Goal: Task Accomplishment & Management: Use online tool/utility

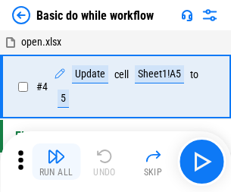
click at [56, 162] on img "button" at bounding box center [56, 156] width 18 height 18
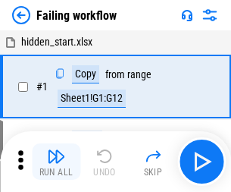
click at [56, 162] on img "button" at bounding box center [56, 156] width 18 height 18
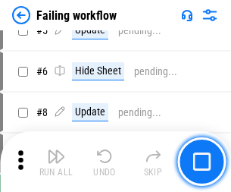
scroll to position [322, 0]
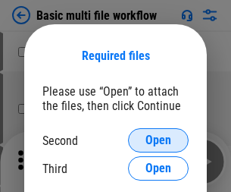
click at [159, 140] on span "Open" at bounding box center [159, 140] width 26 height 12
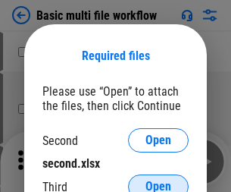
click at [159, 180] on span "Open" at bounding box center [159, 186] width 26 height 12
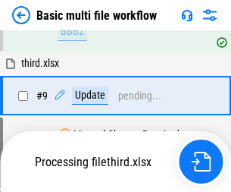
scroll to position [419, 0]
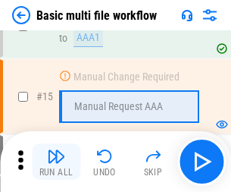
click at [56, 162] on img "button" at bounding box center [56, 156] width 18 height 18
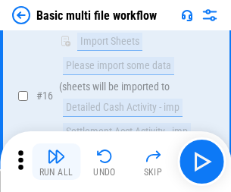
click at [56, 162] on img "button" at bounding box center [56, 156] width 18 height 18
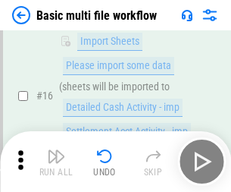
scroll to position [1009, 0]
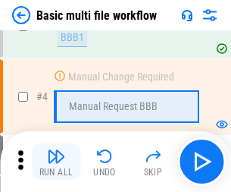
click at [56, 162] on img "button" at bounding box center [56, 156] width 18 height 18
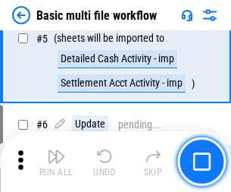
click at [56, 162] on img "button" at bounding box center [56, 156] width 18 height 18
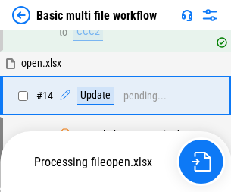
scroll to position [902, 0]
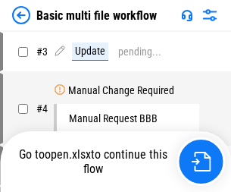
scroll to position [61, 0]
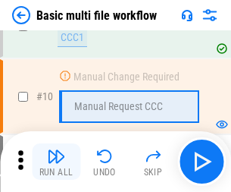
click at [56, 162] on img "button" at bounding box center [56, 156] width 18 height 18
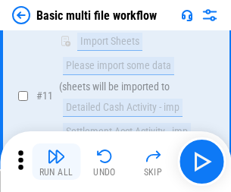
click at [56, 162] on img "button" at bounding box center [56, 156] width 18 height 18
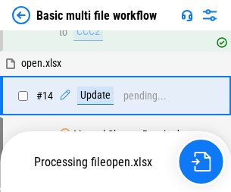
scroll to position [793, 0]
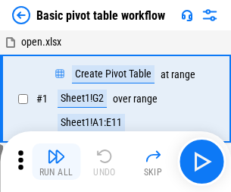
click at [56, 162] on img "button" at bounding box center [56, 156] width 18 height 18
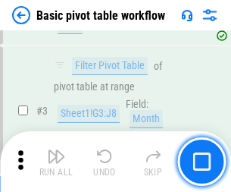
scroll to position [363, 0]
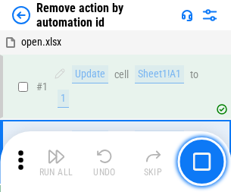
scroll to position [56, 0]
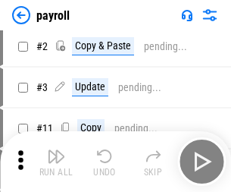
click at [56, 162] on img "button" at bounding box center [56, 156] width 18 height 18
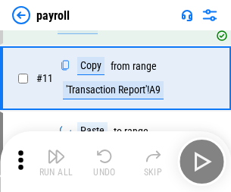
scroll to position [110, 0]
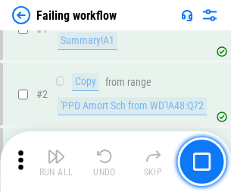
scroll to position [245, 0]
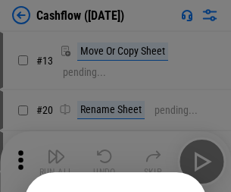
scroll to position [148, 0]
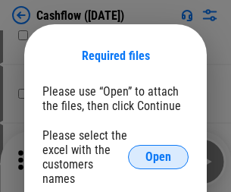
click at [159, 151] on span "Open" at bounding box center [159, 157] width 26 height 12
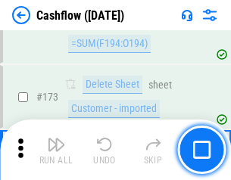
scroll to position [1606, 0]
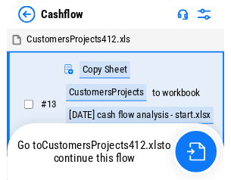
scroll to position [17, 0]
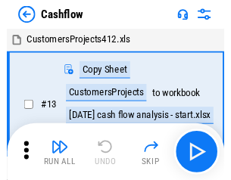
scroll to position [17, 0]
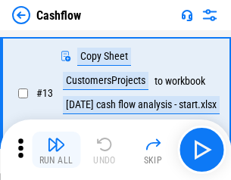
click at [56, 150] on img "button" at bounding box center [56, 145] width 18 height 18
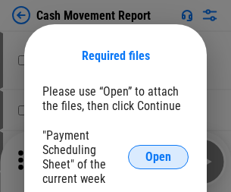
click at [159, 157] on span "Open" at bounding box center [159, 157] width 26 height 12
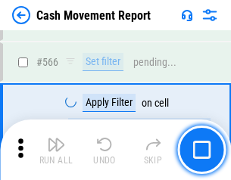
scroll to position [6952, 0]
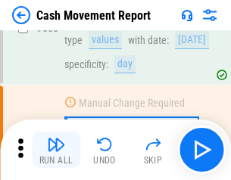
click at [56, 150] on img "button" at bounding box center [56, 145] width 18 height 18
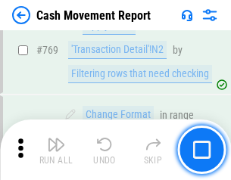
scroll to position [8428, 0]
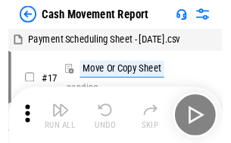
scroll to position [27, 0]
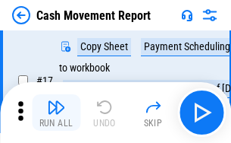
click at [56, 112] on img "button" at bounding box center [56, 107] width 18 height 18
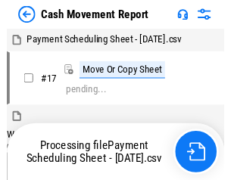
scroll to position [8, 0]
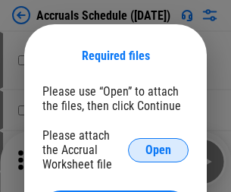
click at [159, 149] on span "Open" at bounding box center [159, 150] width 26 height 12
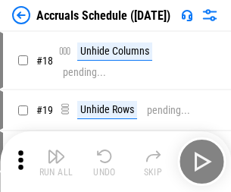
scroll to position [146, 0]
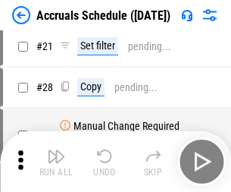
click at [56, 162] on img "button" at bounding box center [56, 156] width 18 height 18
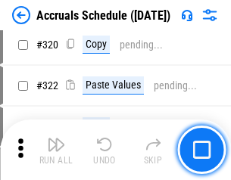
scroll to position [2821, 0]
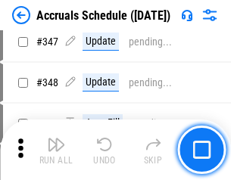
click at [56, 150] on img "button" at bounding box center [56, 145] width 18 height 18
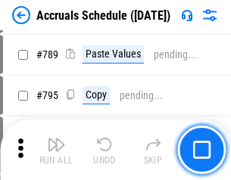
scroll to position [6371, 0]
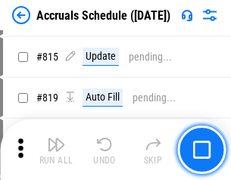
click at [56, 150] on img "button" at bounding box center [56, 145] width 18 height 18
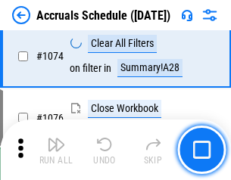
scroll to position [9084, 0]
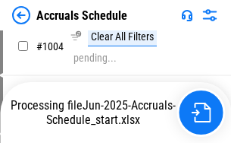
scroll to position [7727, 0]
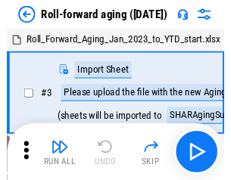
scroll to position [2, 0]
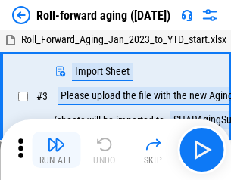
click at [56, 150] on img "button" at bounding box center [56, 145] width 18 height 18
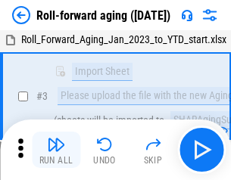
click at [56, 150] on img "button" at bounding box center [56, 145] width 18 height 18
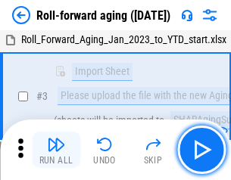
scroll to position [98, 0]
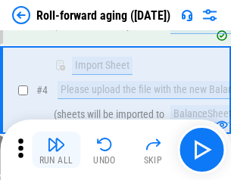
click at [56, 150] on img "button" at bounding box center [56, 145] width 18 height 18
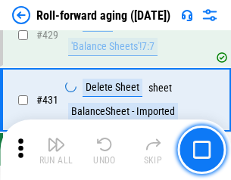
scroll to position [5260, 0]
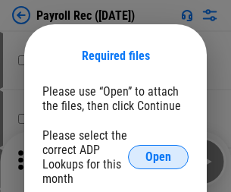
click at [159, 157] on span "Open" at bounding box center [159, 157] width 26 height 12
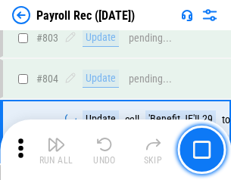
scroll to position [9636, 0]
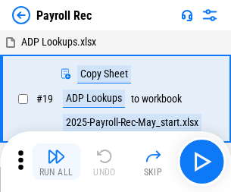
click at [56, 162] on img "button" at bounding box center [56, 156] width 18 height 18
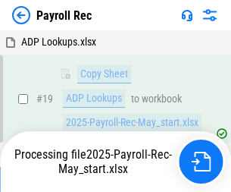
scroll to position [93, 0]
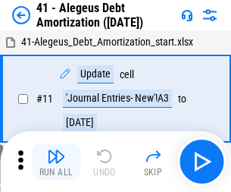
click at [56, 162] on img "button" at bounding box center [56, 156] width 18 height 18
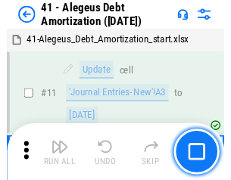
scroll to position [187, 0]
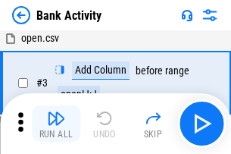
click at [56, 124] on img "button" at bounding box center [56, 118] width 18 height 18
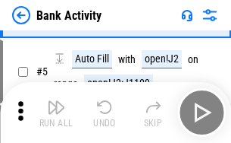
scroll to position [80, 0]
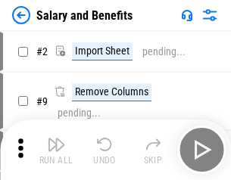
click at [56, 150] on img "button" at bounding box center [56, 145] width 18 height 18
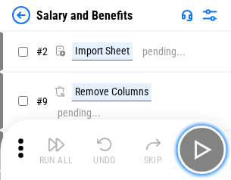
scroll to position [20, 0]
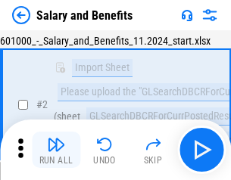
click at [56, 150] on img "button" at bounding box center [56, 145] width 18 height 18
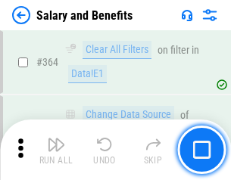
scroll to position [7143, 0]
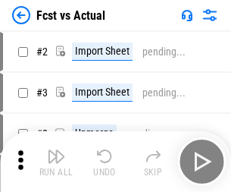
click at [56, 150] on img "button" at bounding box center [56, 156] width 18 height 18
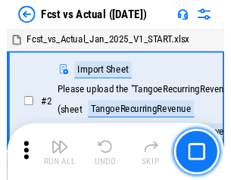
scroll to position [20, 0]
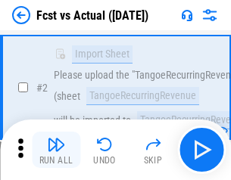
click at [56, 150] on img "button" at bounding box center [56, 145] width 18 height 18
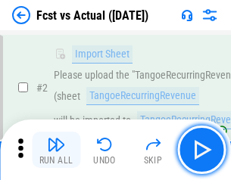
scroll to position [142, 0]
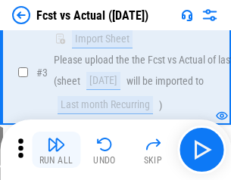
click at [56, 150] on img "button" at bounding box center [56, 145] width 18 height 18
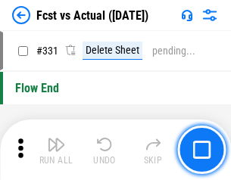
scroll to position [7260, 0]
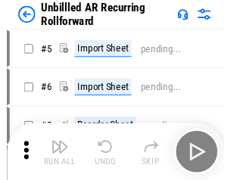
scroll to position [33, 0]
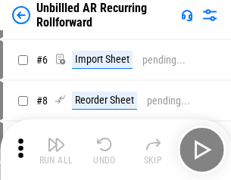
click at [56, 150] on img "button" at bounding box center [56, 145] width 18 height 18
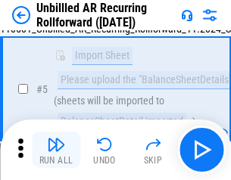
click at [56, 150] on img "button" at bounding box center [56, 145] width 18 height 18
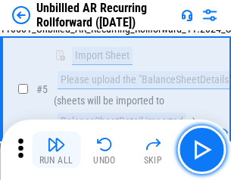
scroll to position [143, 0]
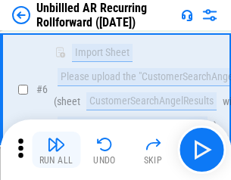
click at [56, 150] on img "button" at bounding box center [56, 145] width 18 height 18
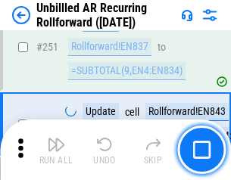
scroll to position [5152, 0]
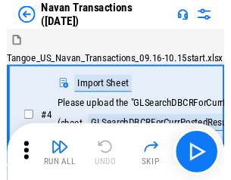
scroll to position [24, 0]
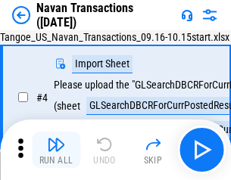
click at [56, 150] on img "button" at bounding box center [56, 145] width 18 height 18
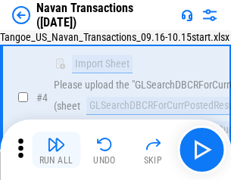
click at [56, 150] on img "button" at bounding box center [56, 145] width 18 height 18
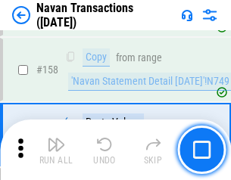
scroll to position [4917, 0]
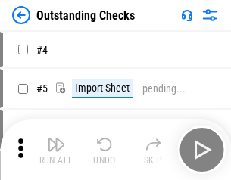
click at [56, 150] on img "button" at bounding box center [56, 145] width 18 height 18
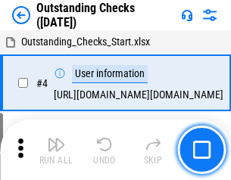
scroll to position [64, 0]
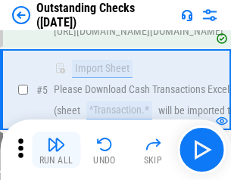
click at [56, 150] on img "button" at bounding box center [56, 145] width 18 height 18
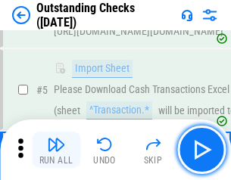
scroll to position [159, 0]
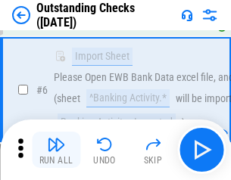
click at [56, 150] on img "button" at bounding box center [56, 145] width 18 height 18
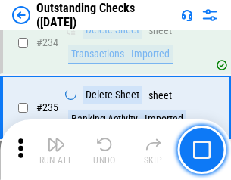
scroll to position [4606, 0]
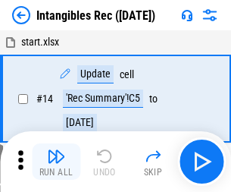
click at [56, 162] on img "button" at bounding box center [56, 156] width 18 height 18
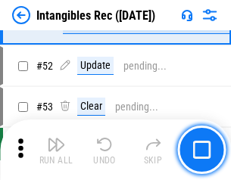
scroll to position [591, 0]
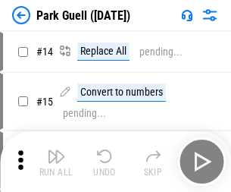
click at [56, 150] on img "button" at bounding box center [56, 156] width 18 height 18
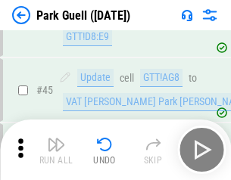
scroll to position [1897, 0]
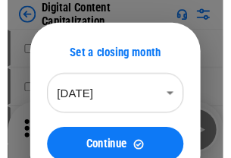
scroll to position [44, 0]
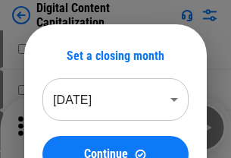
click at [56, 127] on img "button" at bounding box center [56, 122] width 18 height 18
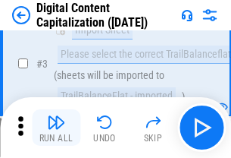
click at [56, 127] on img "button" at bounding box center [56, 122] width 18 height 18
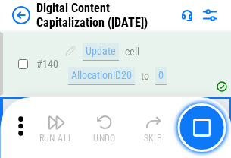
scroll to position [1609, 0]
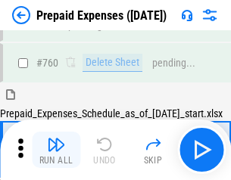
click at [56, 150] on img "button" at bounding box center [56, 145] width 18 height 18
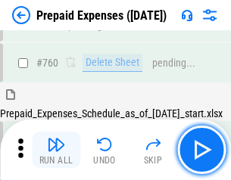
scroll to position [4204, 0]
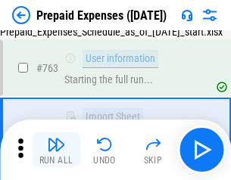
click at [56, 150] on img "button" at bounding box center [56, 145] width 18 height 18
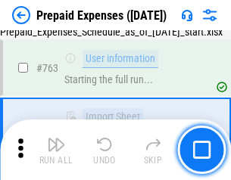
scroll to position [4293, 0]
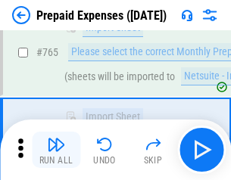
click at [56, 150] on img "button" at bounding box center [56, 145] width 18 height 18
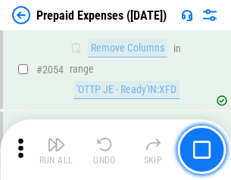
scroll to position [15854, 0]
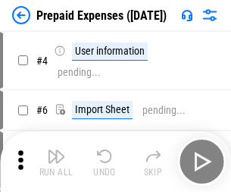
click at [56, 162] on img "button" at bounding box center [56, 156] width 18 height 18
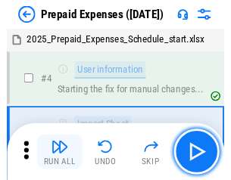
scroll to position [67, 0]
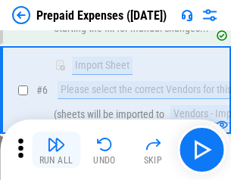
click at [56, 150] on img "button" at bounding box center [56, 145] width 18 height 18
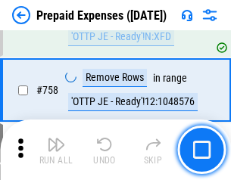
scroll to position [5404, 0]
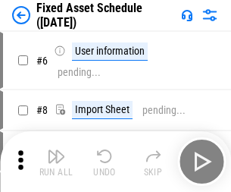
click at [56, 162] on img "button" at bounding box center [56, 156] width 18 height 18
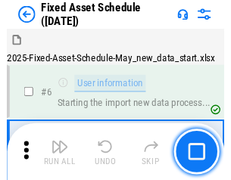
scroll to position [82, 0]
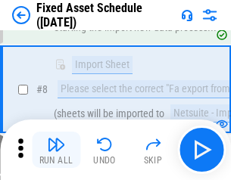
click at [56, 150] on img "button" at bounding box center [56, 145] width 18 height 18
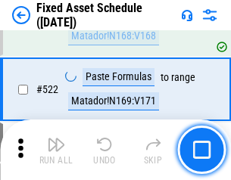
scroll to position [5272, 0]
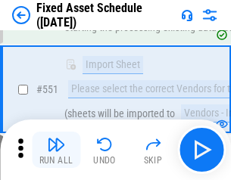
click at [56, 150] on img "button" at bounding box center [56, 145] width 18 height 18
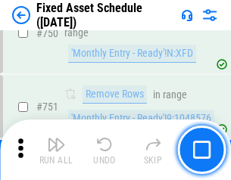
scroll to position [7394, 0]
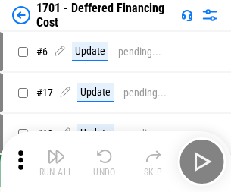
click at [56, 162] on img "button" at bounding box center [56, 156] width 18 height 18
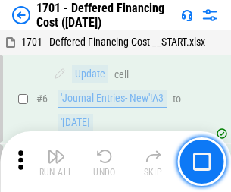
scroll to position [182, 0]
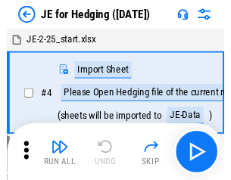
scroll to position [2, 0]
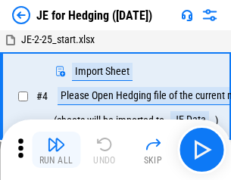
click at [56, 150] on img "button" at bounding box center [56, 145] width 18 height 18
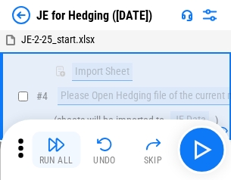
click at [56, 150] on img "button" at bounding box center [56, 145] width 18 height 18
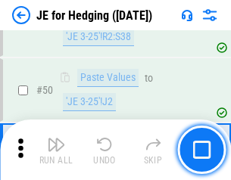
scroll to position [982, 0]
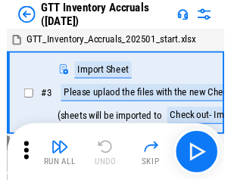
scroll to position [2, 0]
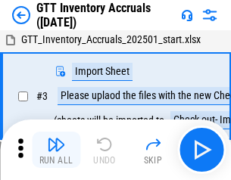
click at [56, 150] on img "button" at bounding box center [56, 145] width 18 height 18
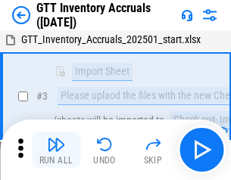
click at [56, 150] on img "button" at bounding box center [56, 145] width 18 height 18
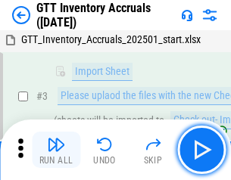
scroll to position [98, 0]
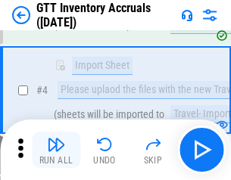
click at [56, 150] on img "button" at bounding box center [56, 145] width 18 height 18
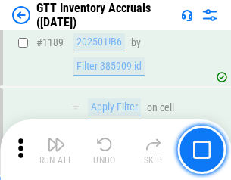
scroll to position [12385, 0]
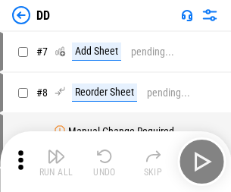
click at [56, 162] on img "button" at bounding box center [56, 156] width 18 height 18
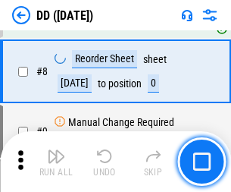
scroll to position [146, 0]
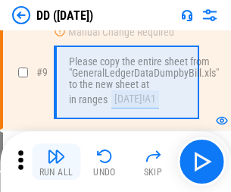
click at [56, 162] on img "button" at bounding box center [56, 156] width 18 height 18
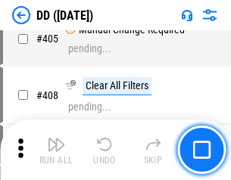
scroll to position [6786, 0]
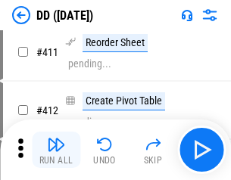
click at [56, 150] on img "button" at bounding box center [56, 145] width 18 height 18
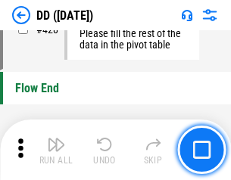
scroll to position [7259, 0]
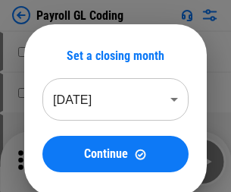
click at [56, 162] on img "button" at bounding box center [56, 156] width 18 height 18
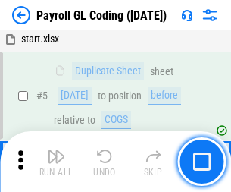
scroll to position [182, 0]
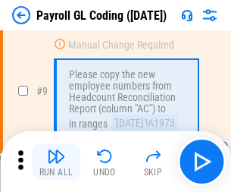
click at [56, 162] on img "button" at bounding box center [56, 156] width 18 height 18
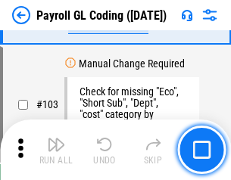
scroll to position [3558, 0]
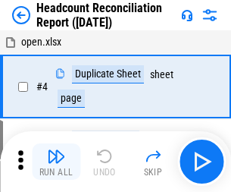
click at [56, 162] on img "button" at bounding box center [56, 156] width 18 height 18
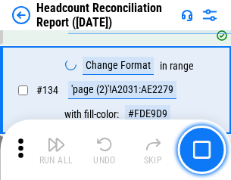
scroll to position [1823, 0]
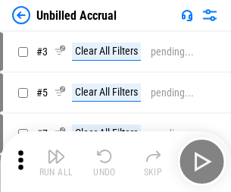
click at [56, 162] on img "button" at bounding box center [56, 156] width 18 height 18
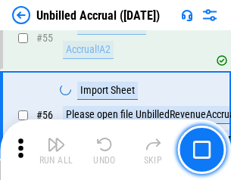
scroll to position [1584, 0]
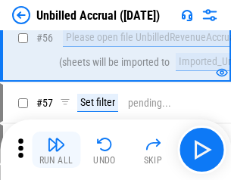
click at [56, 150] on img "button" at bounding box center [56, 145] width 18 height 18
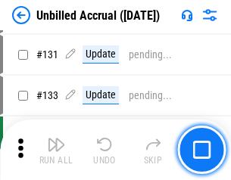
scroll to position [4518, 0]
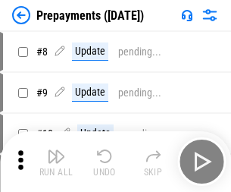
click at [56, 162] on img "button" at bounding box center [56, 156] width 18 height 18
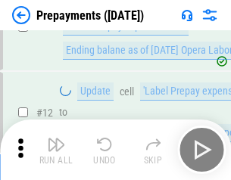
scroll to position [95, 0]
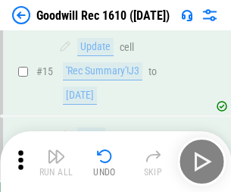
scroll to position [259, 0]
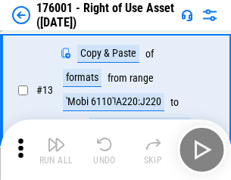
scroll to position [98, 0]
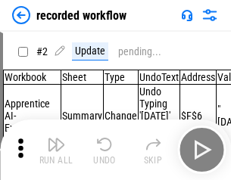
click at [56, 150] on img "button" at bounding box center [56, 145] width 18 height 18
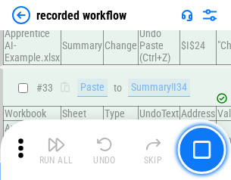
scroll to position [4741, 0]
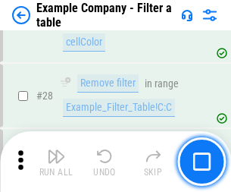
scroll to position [1388, 0]
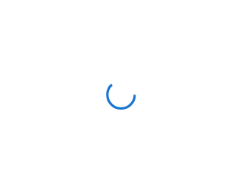
scroll to position [24, 0]
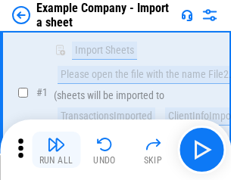
click at [56, 150] on img "button" at bounding box center [56, 145] width 18 height 18
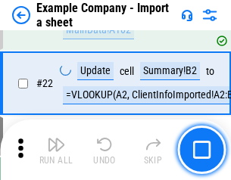
scroll to position [335, 0]
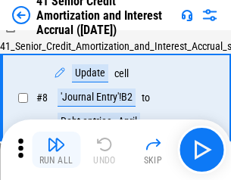
click at [56, 150] on img "button" at bounding box center [56, 145] width 18 height 18
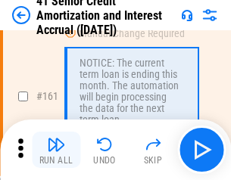
click at [56, 150] on img "button" at bounding box center [56, 145] width 18 height 18
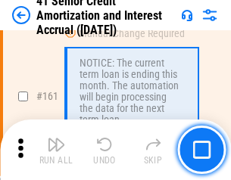
scroll to position [1622, 0]
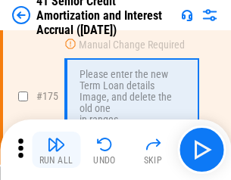
click at [56, 150] on img "button" at bounding box center [56, 145] width 18 height 18
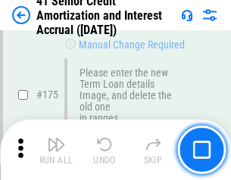
scroll to position [1776, 0]
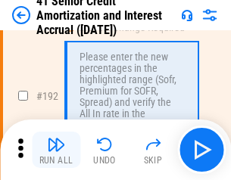
click at [56, 150] on img "button" at bounding box center [56, 145] width 18 height 18
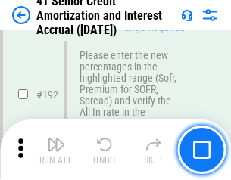
scroll to position [1935, 0]
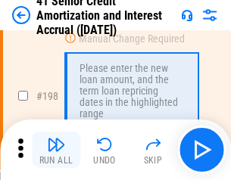
click at [56, 150] on img "button" at bounding box center [56, 145] width 18 height 18
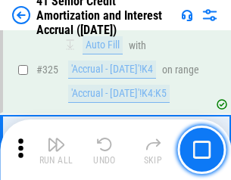
scroll to position [3875, 0]
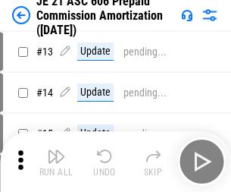
click at [56, 150] on img "button" at bounding box center [56, 156] width 18 height 18
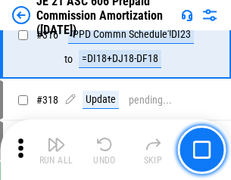
scroll to position [2832, 0]
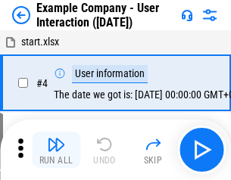
click at [56, 150] on img "button" at bounding box center [56, 145] width 18 height 18
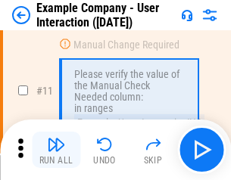
click at [56, 150] on img "button" at bounding box center [56, 145] width 18 height 18
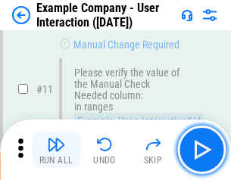
scroll to position [328, 0]
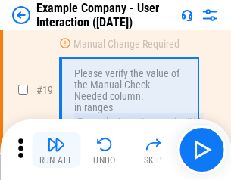
click at [56, 150] on img "button" at bounding box center [56, 145] width 18 height 18
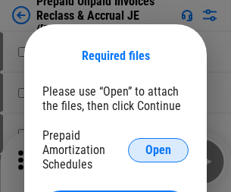
click at [159, 149] on span "Open" at bounding box center [159, 150] width 26 height 12
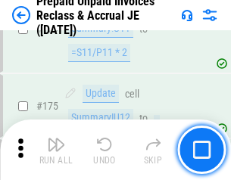
scroll to position [2048, 0]
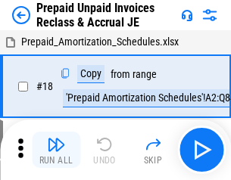
click at [56, 150] on img "button" at bounding box center [56, 145] width 18 height 18
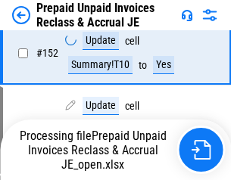
scroll to position [1165, 0]
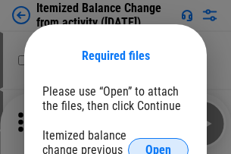
click at [159, 144] on span "Open" at bounding box center [159, 150] width 26 height 12
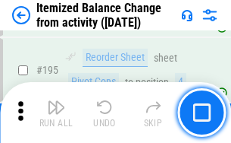
scroll to position [2919, 0]
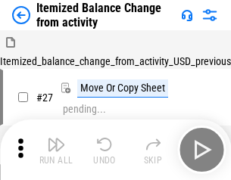
scroll to position [24, 0]
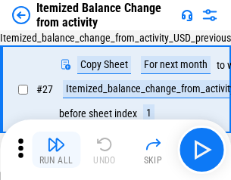
click at [56, 150] on img "button" at bounding box center [56, 145] width 18 height 18
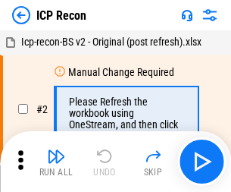
scroll to position [7, 0]
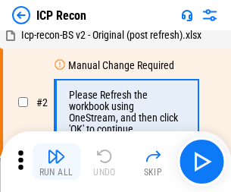
click at [56, 162] on img "button" at bounding box center [56, 156] width 18 height 18
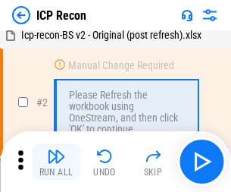
click at [56, 162] on img "button" at bounding box center [56, 156] width 18 height 18
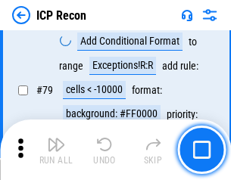
scroll to position [1486, 0]
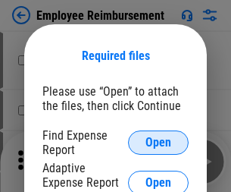
click at [159, 143] on span "Open" at bounding box center [159, 143] width 26 height 12
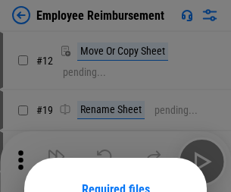
scroll to position [133, 0]
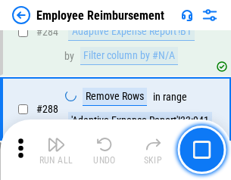
scroll to position [4123, 0]
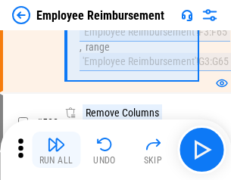
click at [56, 150] on img "button" at bounding box center [56, 145] width 18 height 18
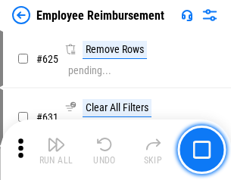
scroll to position [9081, 0]
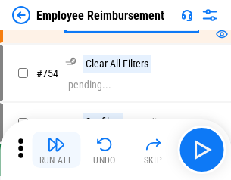
click at [56, 150] on img "button" at bounding box center [56, 145] width 18 height 18
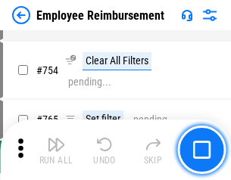
scroll to position [10641, 0]
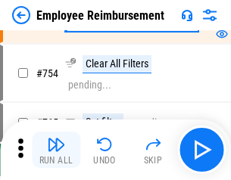
click at [56, 150] on img "button" at bounding box center [56, 145] width 18 height 18
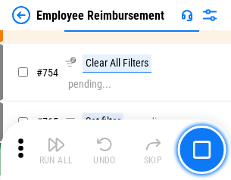
click at [56, 150] on img "button" at bounding box center [56, 145] width 18 height 18
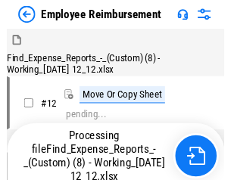
scroll to position [52, 0]
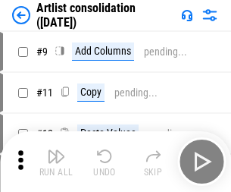
click at [56, 162] on img "button" at bounding box center [56, 156] width 18 height 18
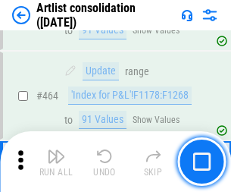
scroll to position [6641, 0]
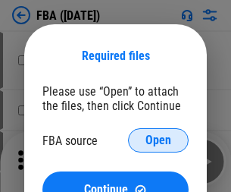
click at [159, 140] on span "Open" at bounding box center [159, 140] width 26 height 12
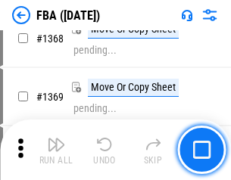
scroll to position [16289, 0]
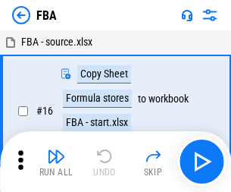
scroll to position [15, 0]
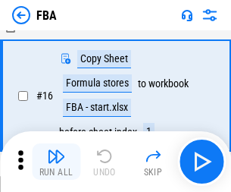
click at [56, 162] on img "button" at bounding box center [56, 156] width 18 height 18
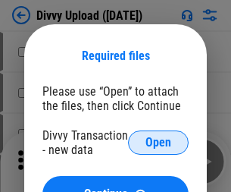
click at [159, 143] on span "Open" at bounding box center [159, 143] width 26 height 12
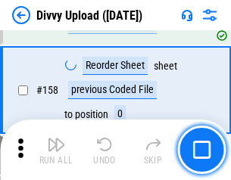
scroll to position [1571, 0]
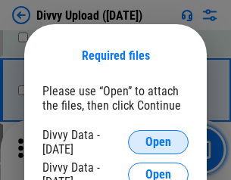
click at [159, 143] on span "Open" at bounding box center [159, 143] width 26 height 12
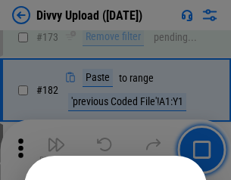
scroll to position [1703, 0]
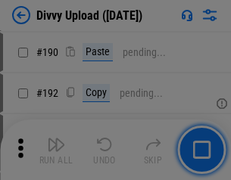
scroll to position [1914, 0]
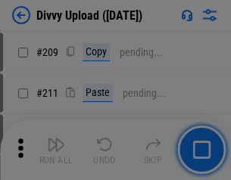
scroll to position [2576, 0]
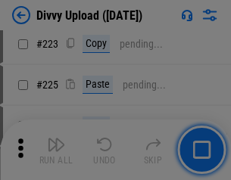
scroll to position [3027, 0]
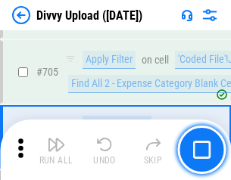
scroll to position [10376, 0]
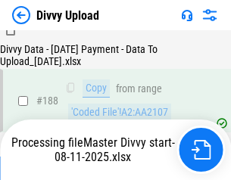
scroll to position [1785, 0]
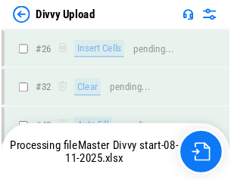
scroll to position [1571, 0]
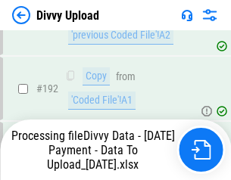
scroll to position [2032, 0]
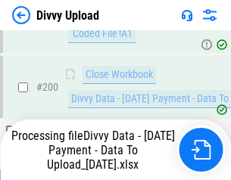
scroll to position [2378, 0]
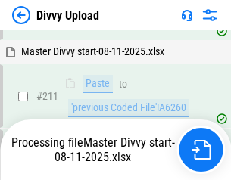
scroll to position [2931, 0]
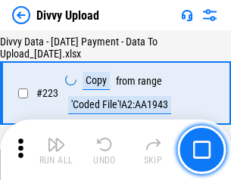
scroll to position [3458, 0]
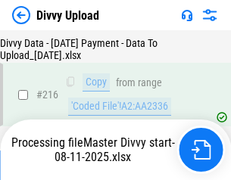
scroll to position [3123, 0]
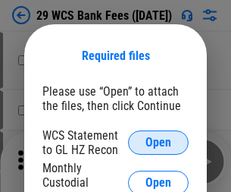
click at [159, 143] on span "Open" at bounding box center [159, 143] width 26 height 12
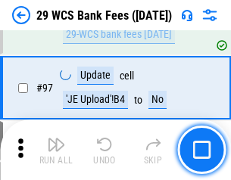
scroll to position [1478, 0]
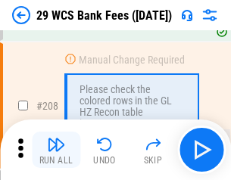
click at [56, 150] on img "button" at bounding box center [56, 145] width 18 height 18
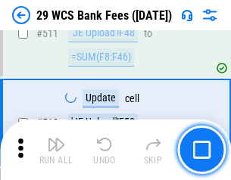
scroll to position [7631, 0]
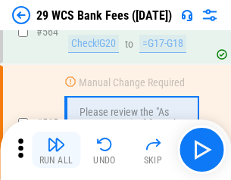
click at [56, 150] on img "button" at bounding box center [56, 145] width 18 height 18
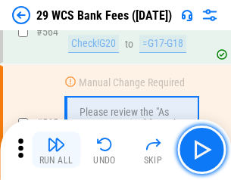
scroll to position [8203, 0]
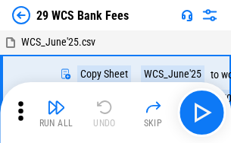
scroll to position [27, 0]
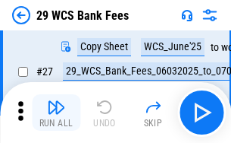
click at [56, 112] on img "button" at bounding box center [56, 107] width 18 height 18
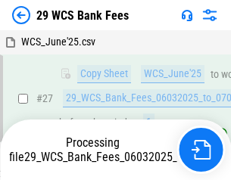
scroll to position [303, 0]
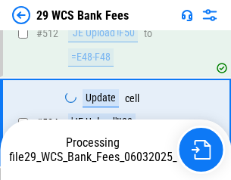
scroll to position [7852, 0]
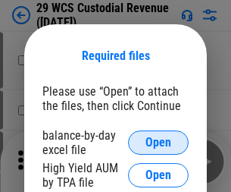
click at [159, 143] on span "Open" at bounding box center [159, 143] width 26 height 12
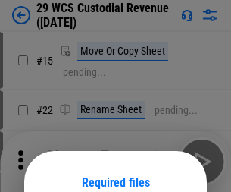
scroll to position [127, 0]
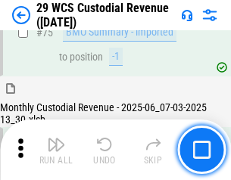
scroll to position [1584, 0]
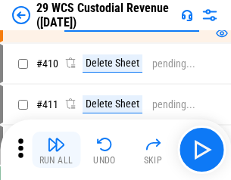
click at [56, 150] on img "button" at bounding box center [56, 145] width 18 height 18
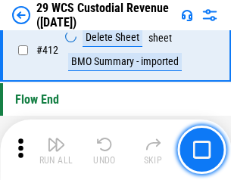
scroll to position [7244, 0]
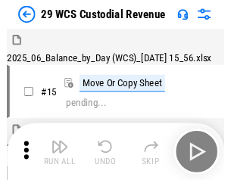
scroll to position [36, 0]
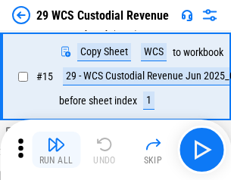
click at [56, 150] on img "button" at bounding box center [56, 145] width 18 height 18
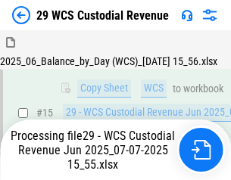
scroll to position [266, 0]
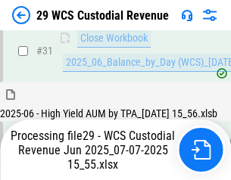
scroll to position [779, 0]
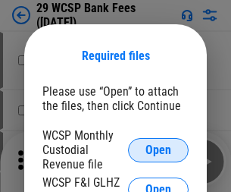
click at [159, 149] on span "Open" at bounding box center [159, 150] width 26 height 12
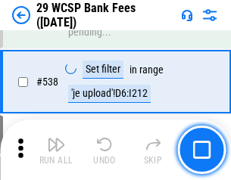
scroll to position [5828, 0]
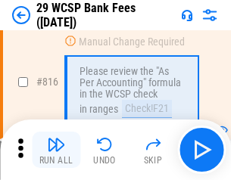
click at [56, 150] on img "button" at bounding box center [56, 145] width 18 height 18
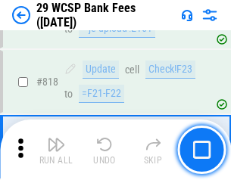
scroll to position [9201, 0]
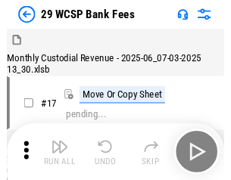
scroll to position [36, 0]
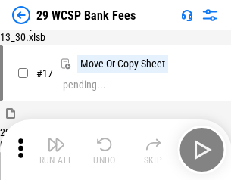
click at [56, 150] on img "button" at bounding box center [56, 145] width 18 height 18
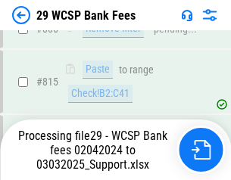
scroll to position [9249, 0]
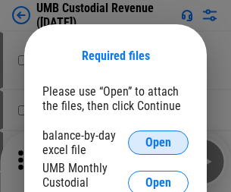
click at [159, 143] on span "Open" at bounding box center [159, 143] width 26 height 12
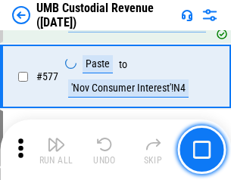
scroll to position [7074, 0]
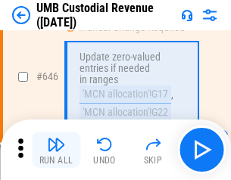
click at [56, 150] on img "button" at bounding box center [56, 145] width 18 height 18
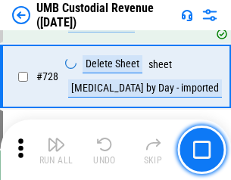
scroll to position [9356, 0]
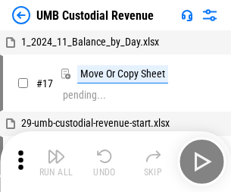
scroll to position [11, 0]
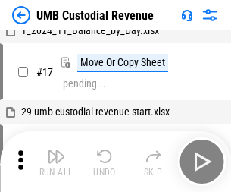
click at [56, 162] on img "button" at bounding box center [56, 156] width 18 height 18
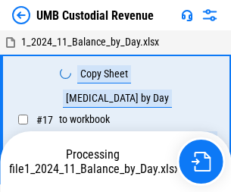
scroll to position [11, 0]
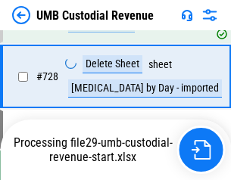
scroll to position [9322, 0]
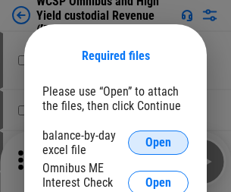
click at [159, 143] on span "Open" at bounding box center [159, 143] width 26 height 12
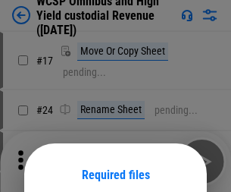
scroll to position [119, 0]
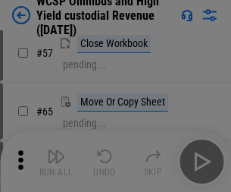
scroll to position [661, 0]
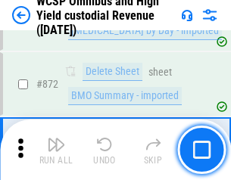
scroll to position [12837, 0]
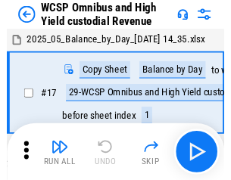
scroll to position [8, 0]
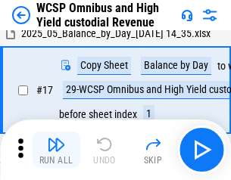
click at [56, 150] on img "button" at bounding box center [56, 145] width 18 height 18
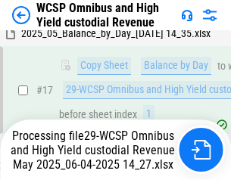
scroll to position [238, 0]
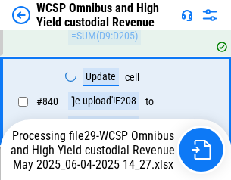
scroll to position [12671, 0]
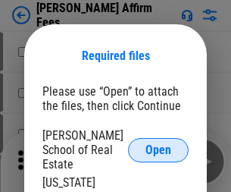
click at [159, 144] on span "Open" at bounding box center [159, 150] width 26 height 12
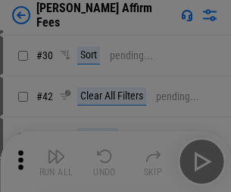
scroll to position [309, 0]
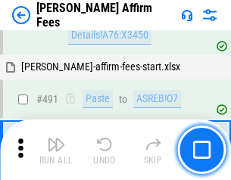
scroll to position [4124, 0]
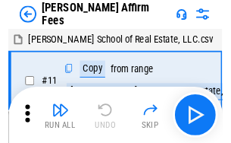
scroll to position [15, 0]
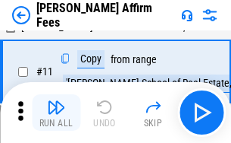
click at [56, 112] on img "button" at bounding box center [56, 107] width 18 height 18
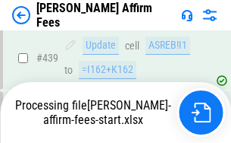
scroll to position [3978, 0]
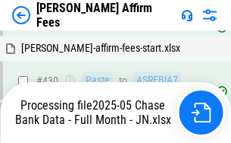
scroll to position [4001, 0]
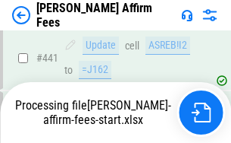
scroll to position [3978, 0]
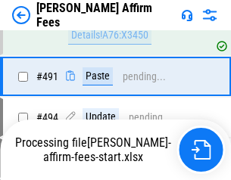
scroll to position [4124, 0]
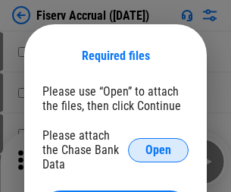
click at [159, 144] on span "Open" at bounding box center [159, 150] width 26 height 12
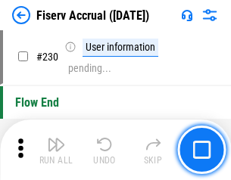
scroll to position [4806, 0]
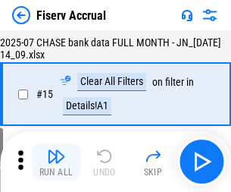
click at [56, 162] on img "button" at bounding box center [56, 156] width 18 height 18
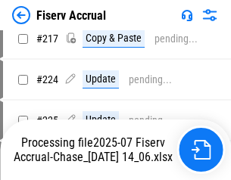
scroll to position [4789, 0]
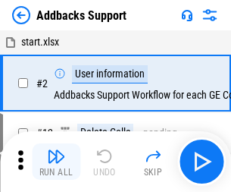
click at [56, 150] on img "button" at bounding box center [56, 156] width 18 height 18
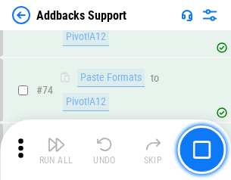
scroll to position [1104, 0]
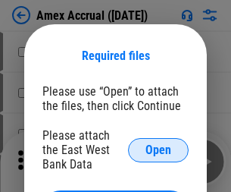
click at [159, 149] on span "Open" at bounding box center [159, 150] width 26 height 12
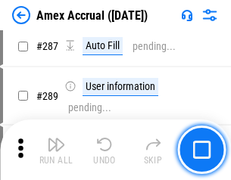
scroll to position [4349, 0]
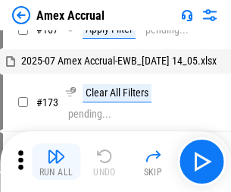
click at [56, 162] on img "button" at bounding box center [56, 156] width 18 height 18
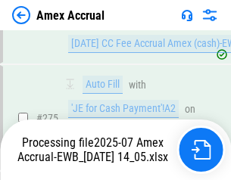
scroll to position [4615, 0]
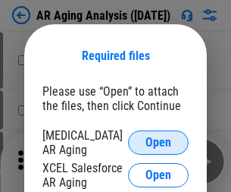
click at [159, 140] on span "Open" at bounding box center [159, 143] width 26 height 12
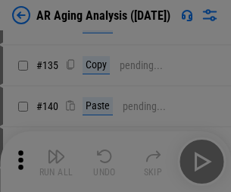
scroll to position [457, 0]
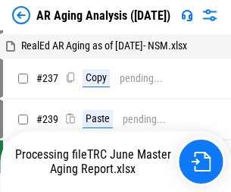
scroll to position [15, 0]
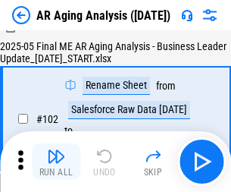
click at [56, 162] on img "button" at bounding box center [56, 156] width 18 height 18
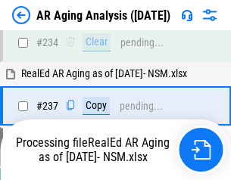
scroll to position [2351, 0]
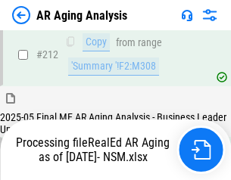
scroll to position [2268, 0]
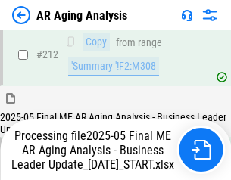
scroll to position [2334, 0]
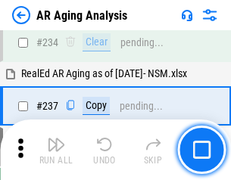
scroll to position [2334, 0]
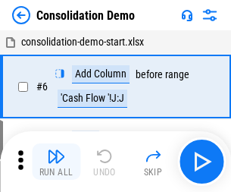
click at [56, 162] on img "button" at bounding box center [56, 156] width 18 height 18
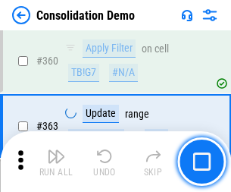
scroll to position [5084, 0]
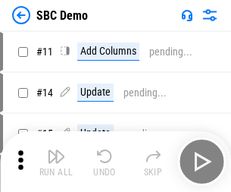
click at [56, 162] on img "button" at bounding box center [56, 156] width 18 height 18
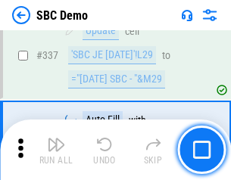
scroll to position [3990, 0]
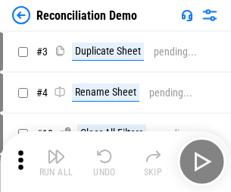
click at [56, 162] on img "button" at bounding box center [56, 156] width 18 height 18
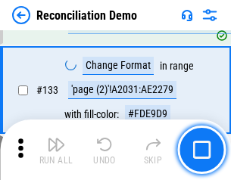
scroll to position [1801, 0]
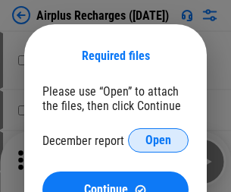
click at [159, 140] on span "Open" at bounding box center [159, 140] width 26 height 12
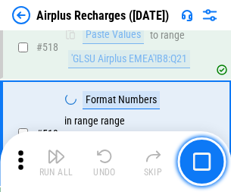
scroll to position [6527, 0]
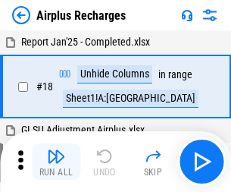
click at [56, 162] on img "button" at bounding box center [56, 156] width 18 height 18
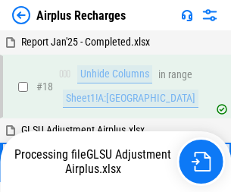
scroll to position [67, 0]
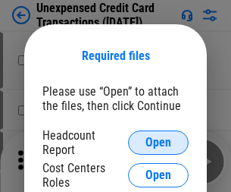
click at [159, 143] on span "Open" at bounding box center [159, 143] width 26 height 12
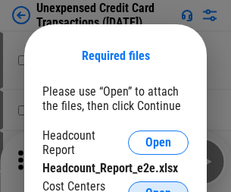
click at [159, 187] on span "Open" at bounding box center [159, 193] width 26 height 12
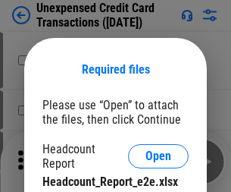
scroll to position [14, 0]
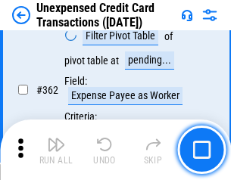
scroll to position [3900, 0]
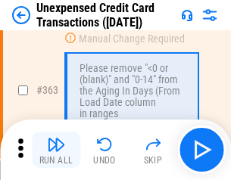
click at [56, 150] on img "button" at bounding box center [56, 145] width 18 height 18
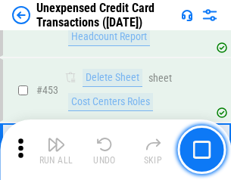
scroll to position [5173, 0]
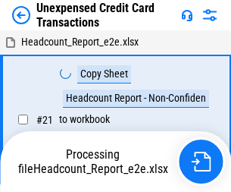
scroll to position [17, 0]
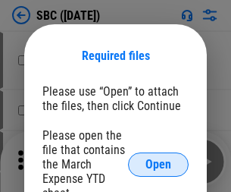
click at [159, 164] on span "Open" at bounding box center [159, 165] width 26 height 12
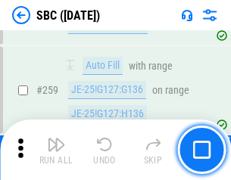
scroll to position [2964, 0]
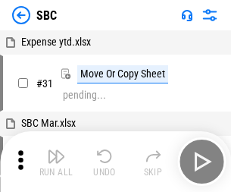
scroll to position [15, 0]
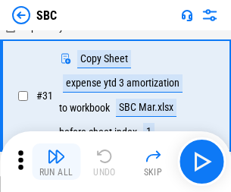
click at [56, 162] on img "button" at bounding box center [56, 156] width 18 height 18
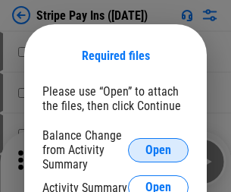
click at [159, 149] on span "Open" at bounding box center [159, 150] width 26 height 12
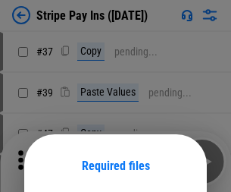
scroll to position [110, 0]
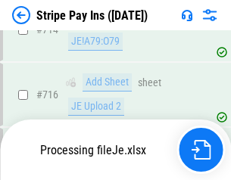
scroll to position [7863, 0]
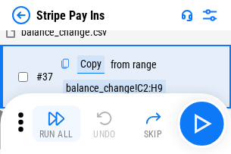
click at [56, 124] on img "button" at bounding box center [56, 118] width 18 height 18
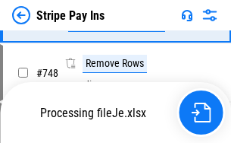
scroll to position [7830, 0]
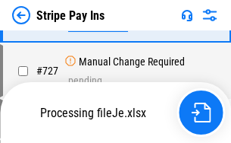
scroll to position [7830, 0]
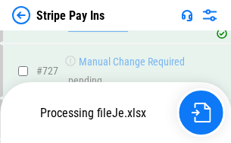
scroll to position [7830, 0]
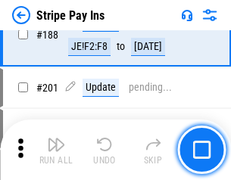
scroll to position [2160, 0]
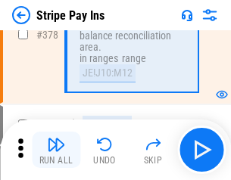
click at [56, 150] on img "button" at bounding box center [56, 145] width 18 height 18
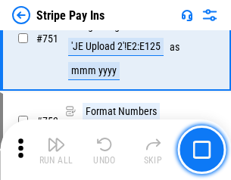
scroll to position [7811, 0]
